Goal: Task Accomplishment & Management: Use online tool/utility

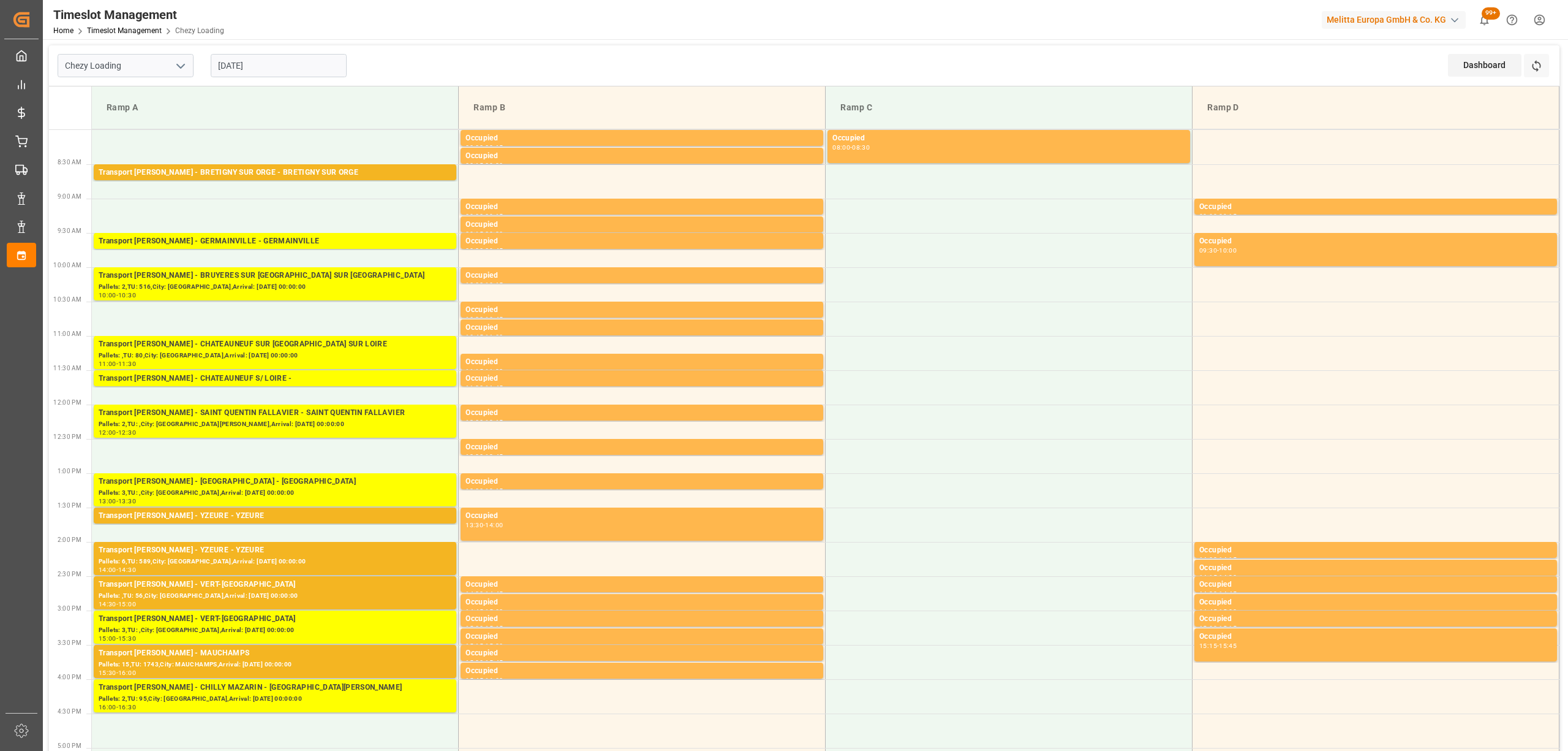
click at [1557, 82] on div "Dashboard View Dashboard Refresh Time Slots" at bounding box center [1504, 65] width 112 height 40
click at [1549, 71] on div "Refresh Time Slots" at bounding box center [1538, 70] width 28 height 32
click at [1546, 64] on button "Refresh Time Slots" at bounding box center [1536, 66] width 25 height 23
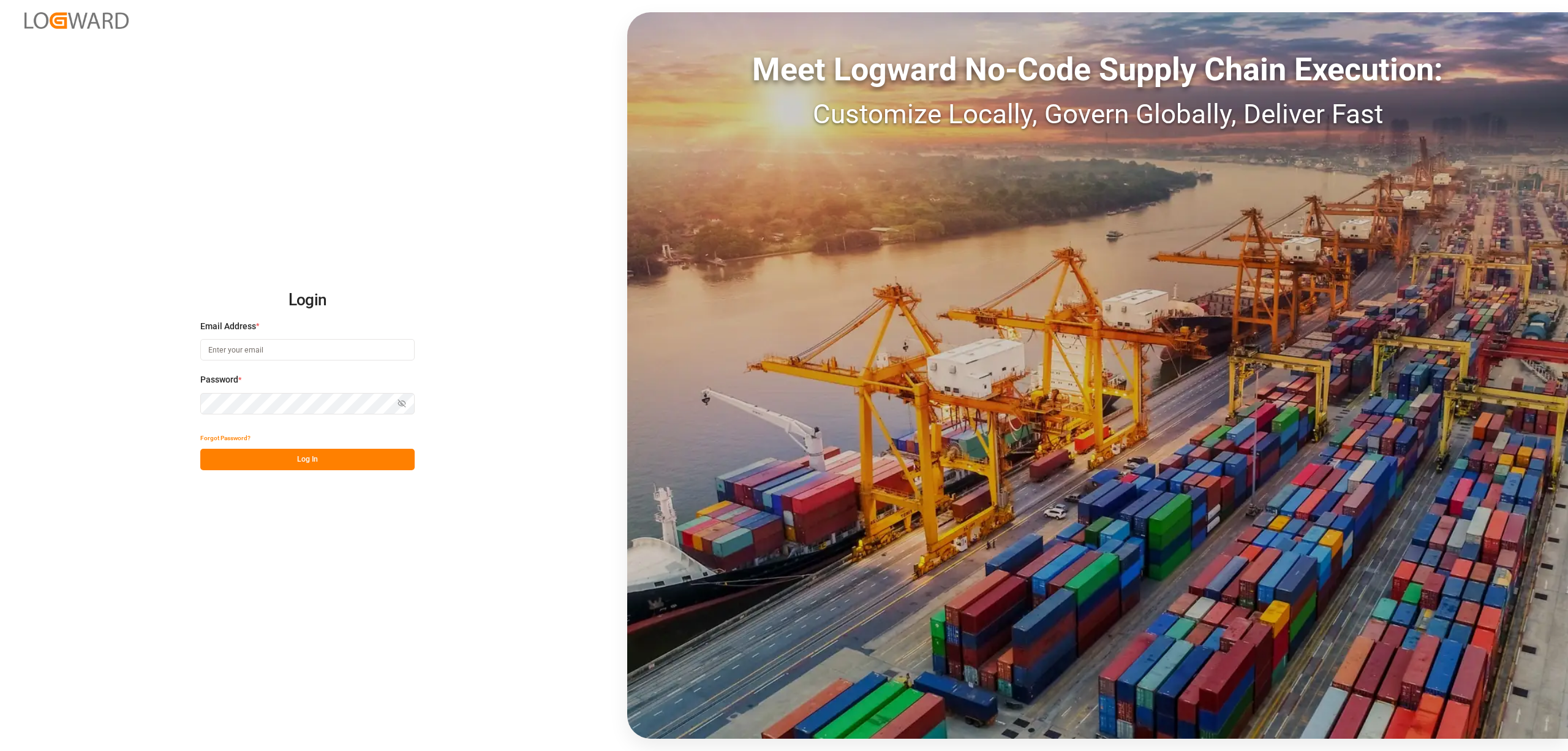
type input "melitta.dlog@delisle-sa.com"
click at [354, 457] on button "Log In" at bounding box center [307, 459] width 214 height 22
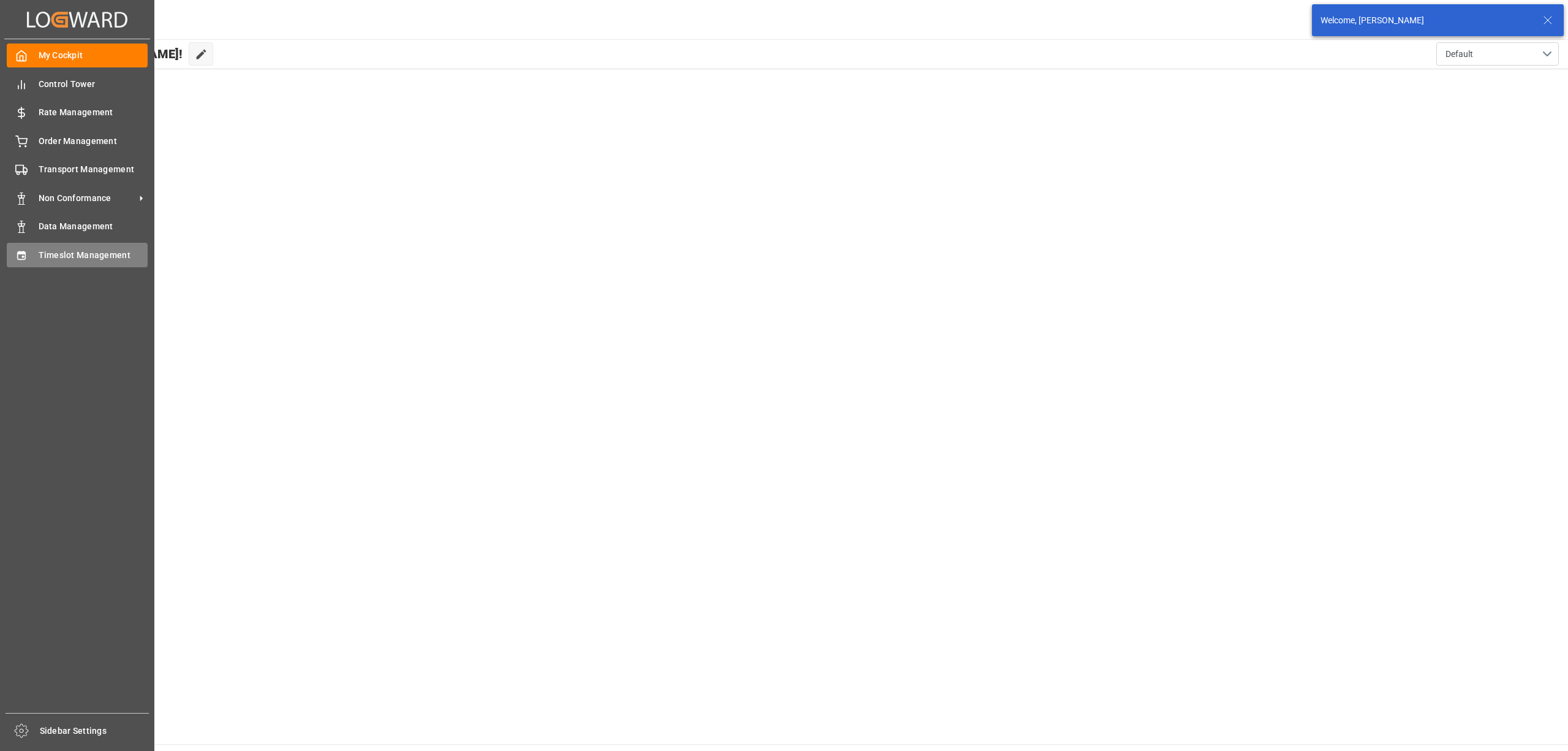
click at [16, 255] on icon at bounding box center [22, 256] width 12 height 12
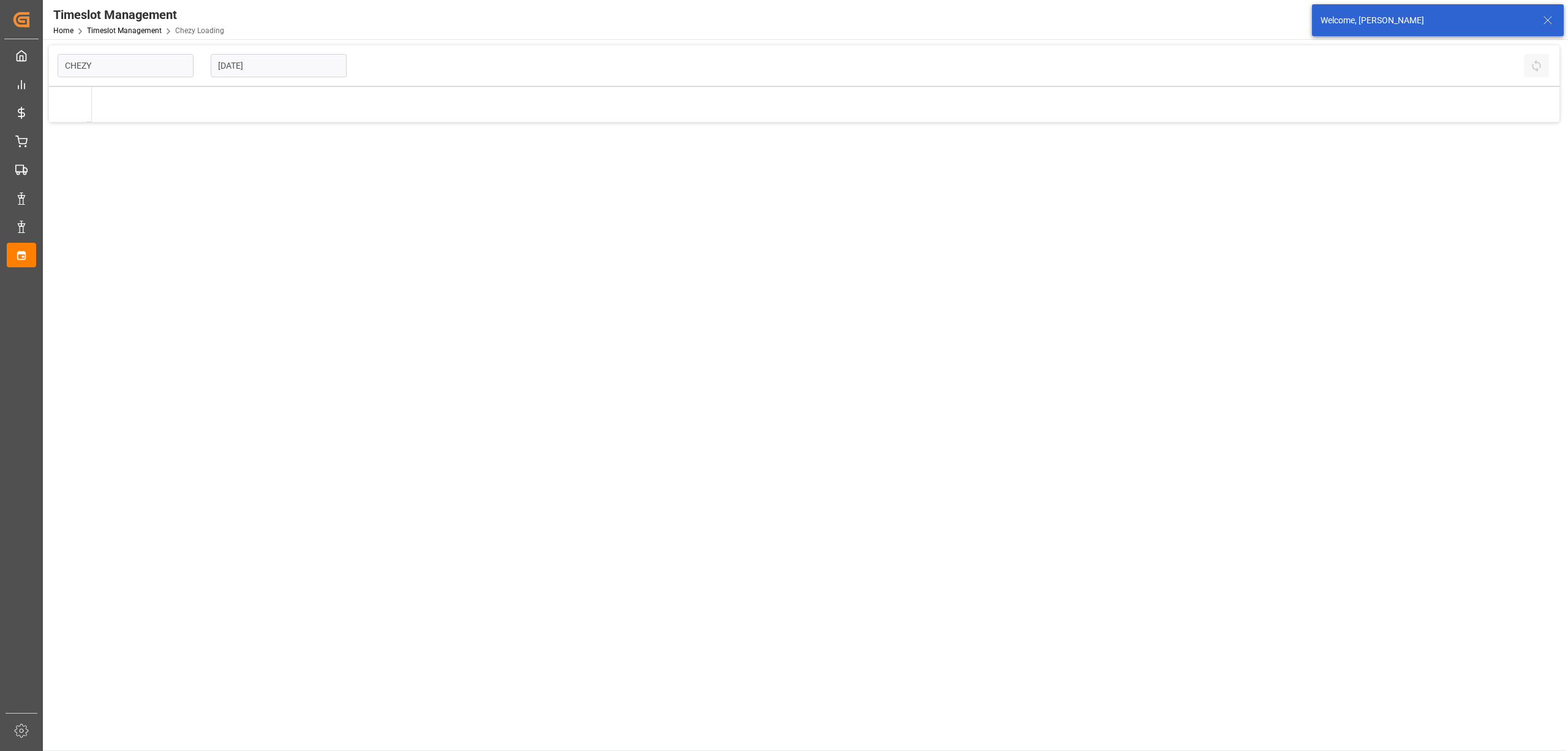
type input "Chezy Loading"
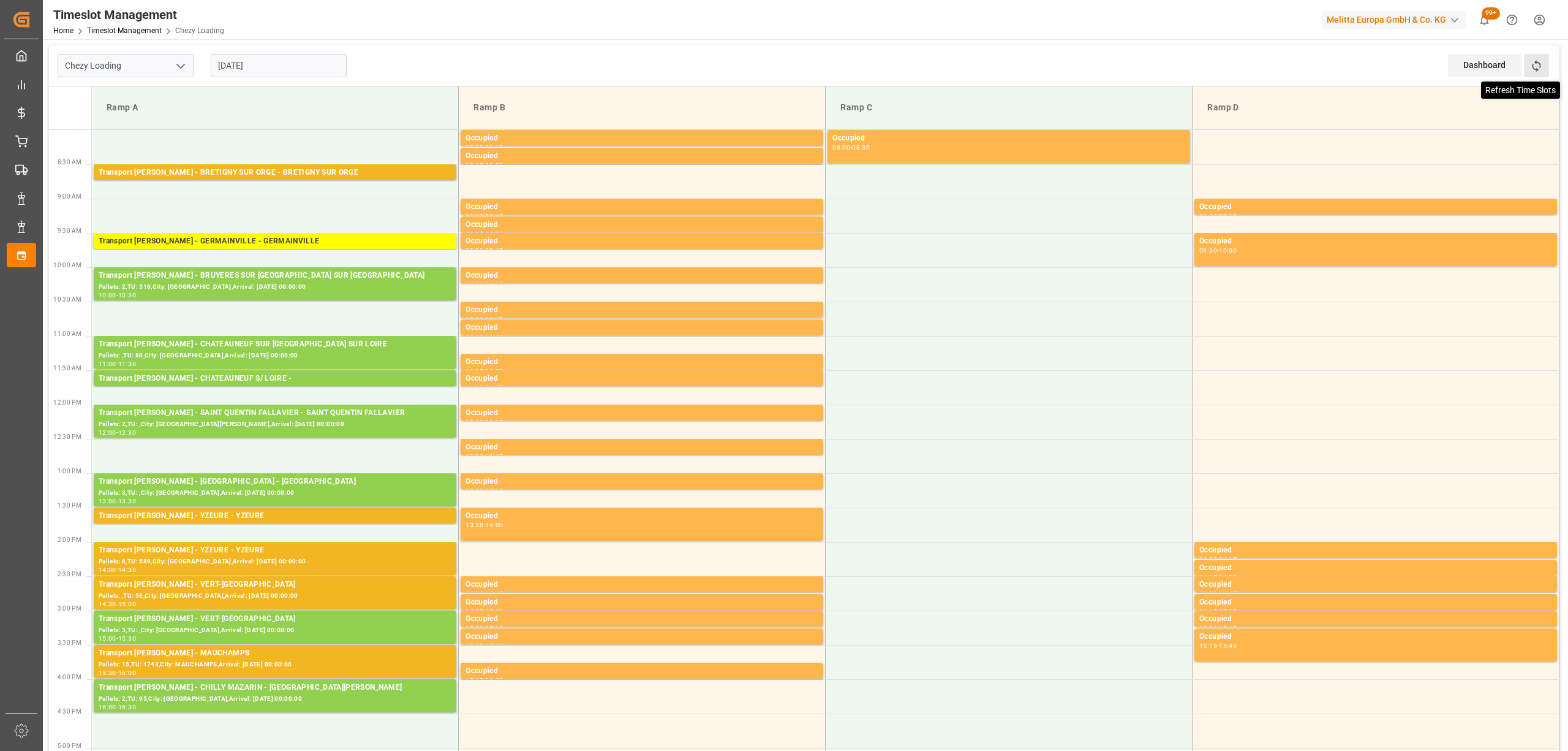
click at [1539, 60] on icon at bounding box center [1536, 66] width 13 height 13
click at [1545, 61] on button "Refresh Time Slots" at bounding box center [1536, 66] width 25 height 23
